Goal: Information Seeking & Learning: Understand process/instructions

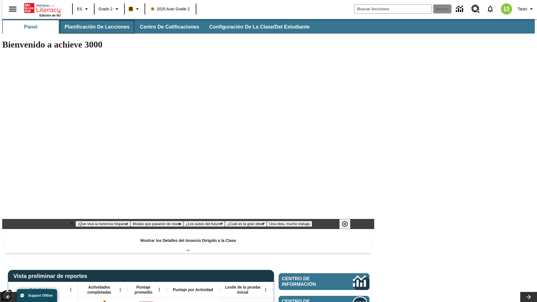
click at [94, 27] on button "Planificación de lecciones" at bounding box center [97, 26] width 74 height 13
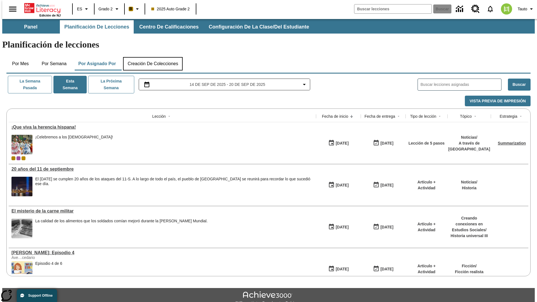
click at [153, 57] on button "Creación de colecciones" at bounding box center [153, 63] width 60 height 13
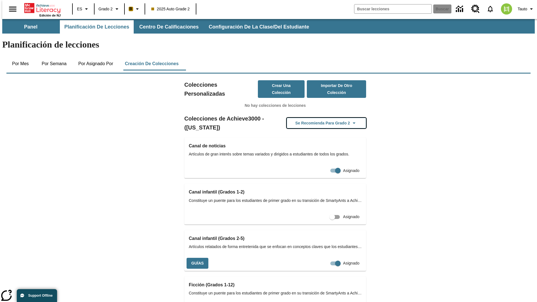
click at [318, 118] on button "Se recomienda para Grado 2" at bounding box center [326, 123] width 79 height 11
click at [328, 258] on input "Asignado" at bounding box center [338, 263] width 32 height 11
checkbox input "false"
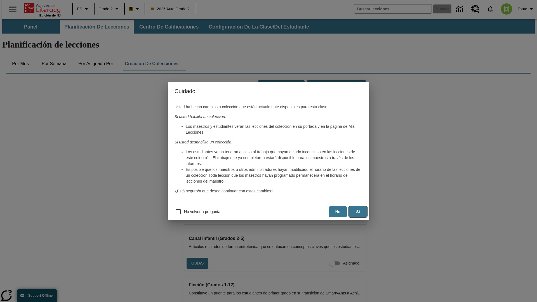
click at [358, 212] on button "Sí" at bounding box center [358, 212] width 18 height 11
